Goal: Task Accomplishment & Management: Use online tool/utility

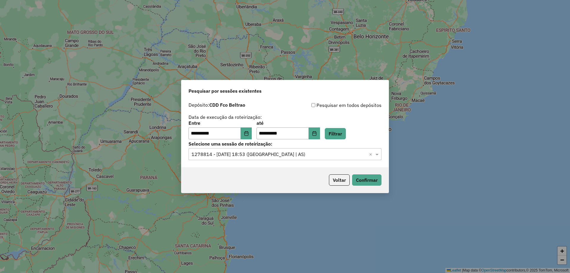
click at [301, 150] on div "Selecione uma sessão × 1278814 - [DATE] 18:53 (Rota | AS) ×" at bounding box center [284, 154] width 193 height 12
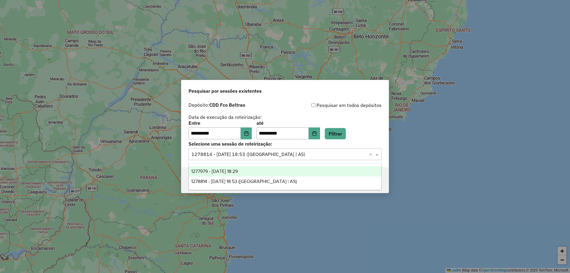
click at [258, 176] on div "1278814 - [DATE] 18:53 ([GEOGRAPHIC_DATA] | AS)" at bounding box center [285, 181] width 192 height 10
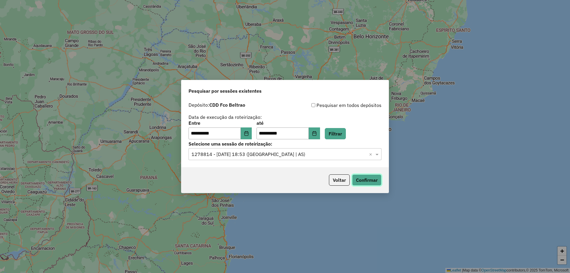
click at [371, 181] on button "Confirmar" at bounding box center [366, 179] width 29 height 11
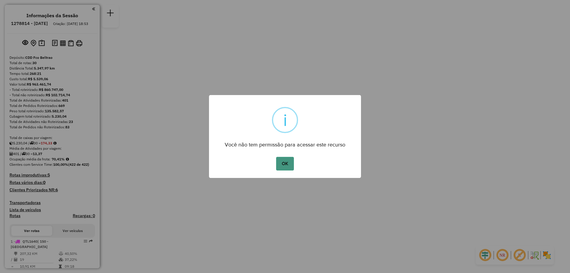
click at [289, 163] on button "OK" at bounding box center [285, 164] width 18 height 14
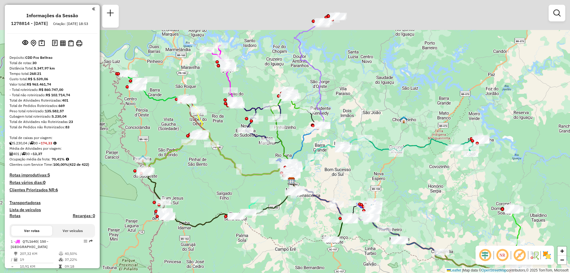
drag, startPoint x: 318, startPoint y: 102, endPoint x: 325, endPoint y: 147, distance: 44.8
click at [326, 147] on icon at bounding box center [316, 163] width 51 height 37
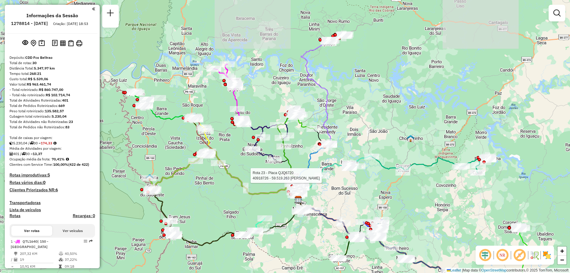
drag, startPoint x: 336, startPoint y: 111, endPoint x: 341, endPoint y: 123, distance: 12.4
click at [342, 123] on div "Rota 23 - Placa QJQ6720 40918726 - 59.519.263 [PERSON_NAME] Janela de atendimen…" at bounding box center [285, 136] width 570 height 273
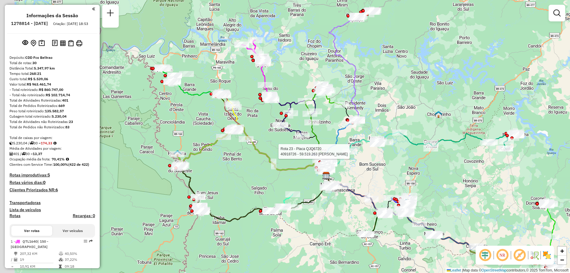
drag, startPoint x: 288, startPoint y: 99, endPoint x: 311, endPoint y: 60, distance: 45.3
click at [312, 56] on div "Rota 23 - Placa QJQ6720 40918726 - 59.519.263 [PERSON_NAME] Janela de atendimen…" at bounding box center [285, 136] width 570 height 273
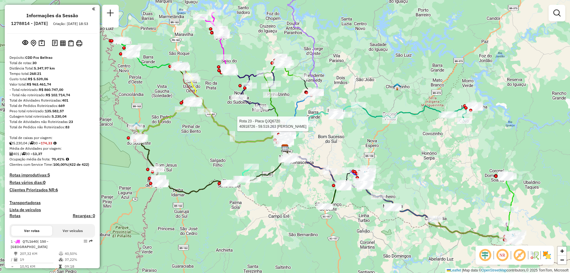
drag, startPoint x: 405, startPoint y: 158, endPoint x: 353, endPoint y: 128, distance: 60.2
click at [354, 131] on div "Rota 23 - Placa QJQ6720 40918726 - 59.519.263 [PERSON_NAME] Janela de atendimen…" at bounding box center [285, 136] width 570 height 273
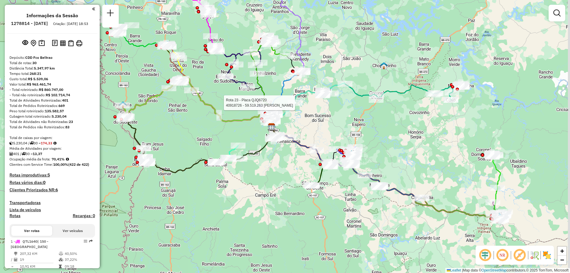
click at [346, 107] on div "Rota 23 - Placa QJQ6720 40918726 - 59.519.263 [PERSON_NAME] Janela de atendimen…" at bounding box center [285, 136] width 570 height 273
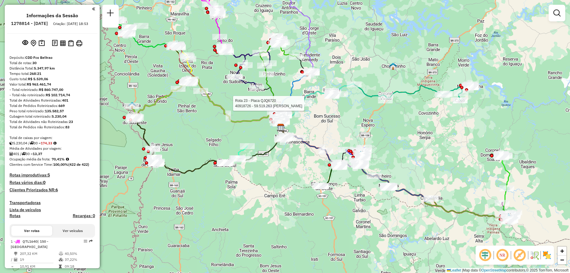
drag, startPoint x: 384, startPoint y: 125, endPoint x: 395, endPoint y: 126, distance: 11.1
click at [395, 126] on div "Rota 23 - Placa QJQ6720 40918726 - 59.519.263 [PERSON_NAME] Janela de atendimen…" at bounding box center [285, 136] width 570 height 273
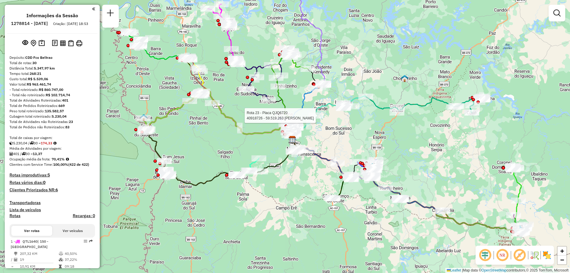
drag, startPoint x: 351, startPoint y: 127, endPoint x: 367, endPoint y: 134, distance: 17.4
click at [367, 134] on div "Rota 23 - Placa QJQ6720 40918726 - 59.519.263 [PERSON_NAME] Janela de atendimen…" at bounding box center [285, 136] width 570 height 273
